Goal: Navigation & Orientation: Find specific page/section

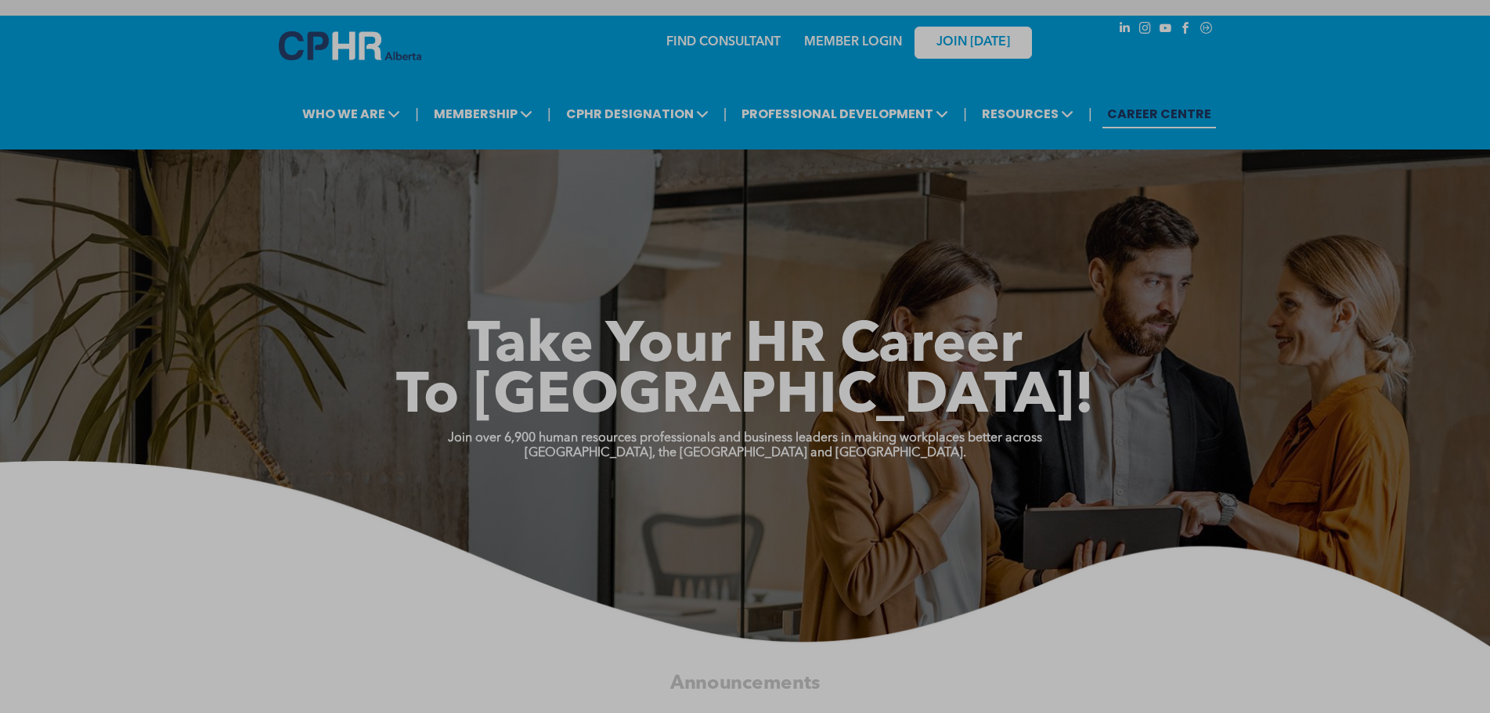
click at [825, 36] on link "MEMBER LOGIN" at bounding box center [853, 42] width 98 height 13
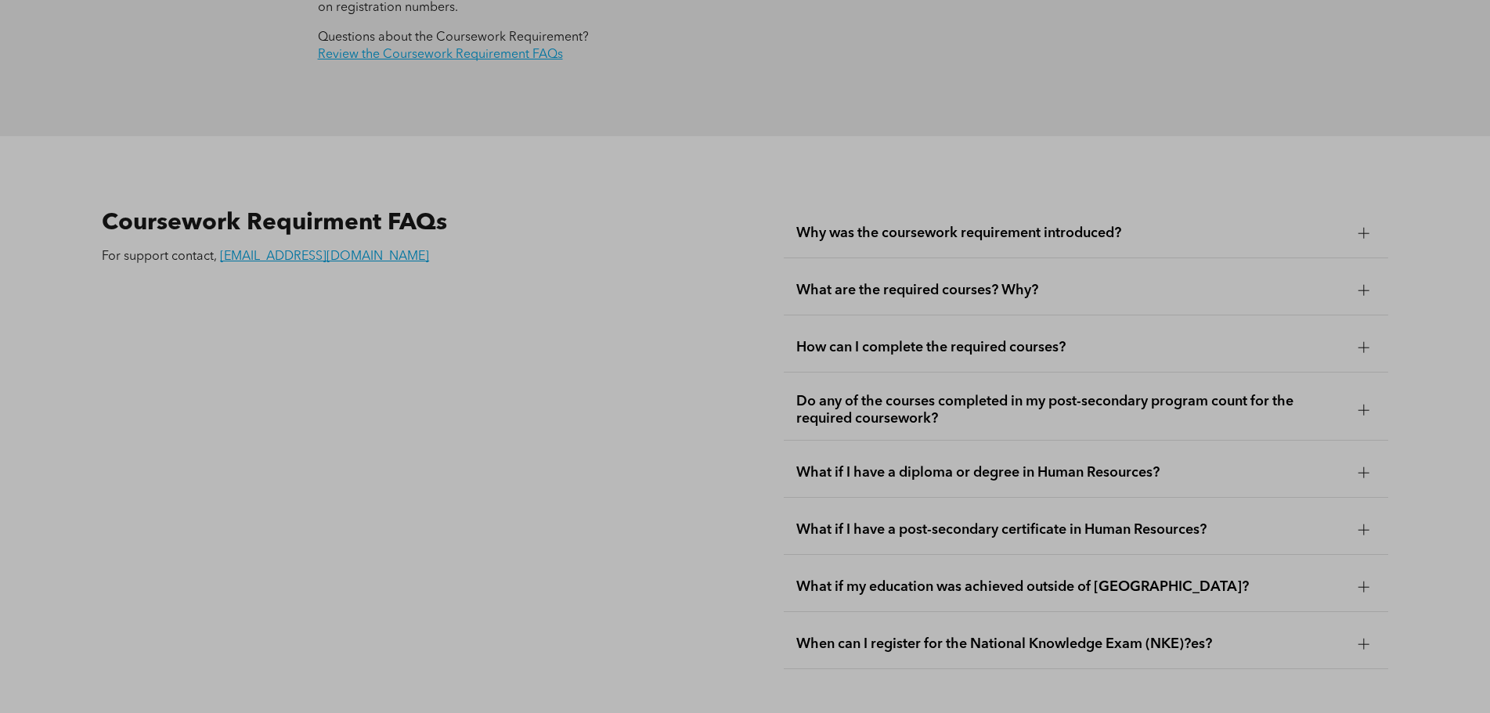
scroll to position [2741, 0]
